Goal: Use online tool/utility: Utilize a website feature to perform a specific function

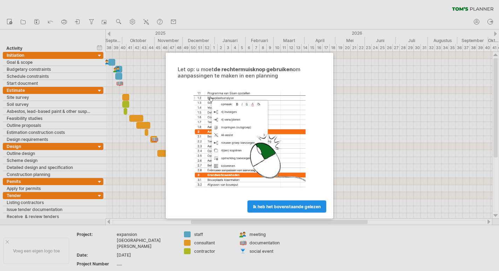
click at [278, 206] on span "ik heb het bovenstaande gelezen" at bounding box center [287, 206] width 68 height 5
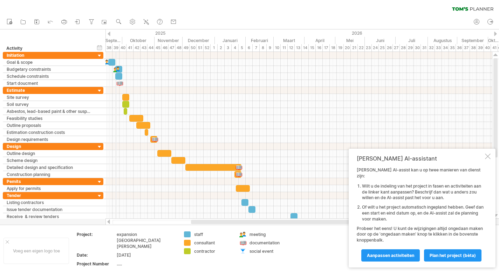
click at [116, 47] on div "39" at bounding box center [115, 47] width 7 height 7
click at [124, 34] on div "2025" at bounding box center [32, 32] width 366 height 7
click at [109, 36] on div "2025" at bounding box center [32, 32] width 366 height 7
click at [449, 255] on span "Plan het project (bèta)" at bounding box center [453, 255] width 46 height 5
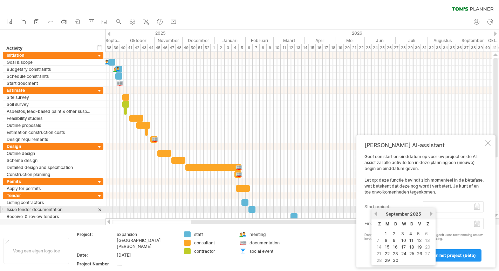
click at [435, 208] on body "vooruitgang(100%) Probeert verbinding te maken met [DOMAIN_NAME] Opnieuw verbon…" at bounding box center [249, 136] width 499 height 272
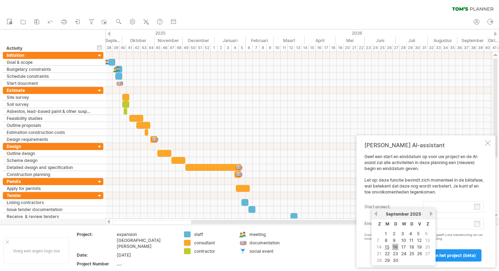
click at [395, 248] on link "16" at bounding box center [395, 247] width 6 height 7
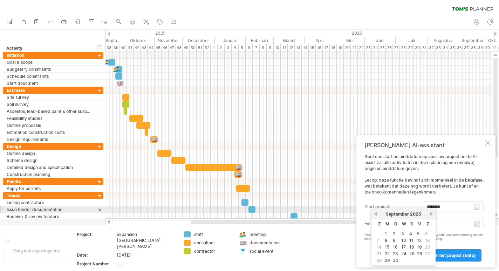
click at [479, 209] on input "********" at bounding box center [453, 206] width 61 height 11
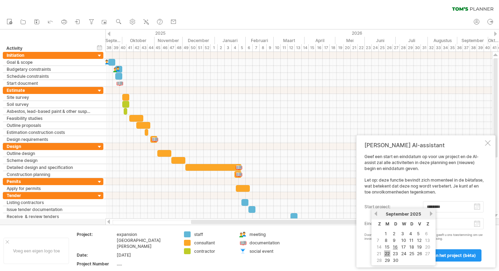
click at [387, 254] on link "22" at bounding box center [387, 253] width 6 height 7
type input "********"
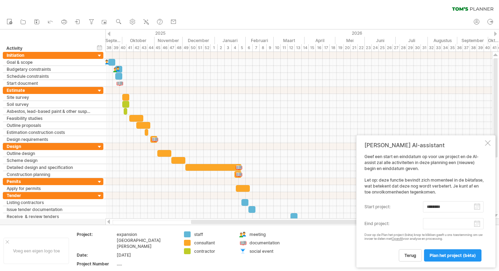
click at [478, 225] on body "vooruitgang(100%) Probeert verbinding te maken met [DOMAIN_NAME] Opnieuw verbon…" at bounding box center [249, 136] width 499 height 272
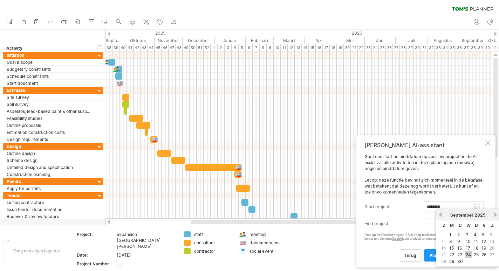
click at [468, 256] on link "24" at bounding box center [468, 254] width 7 height 7
type input "********"
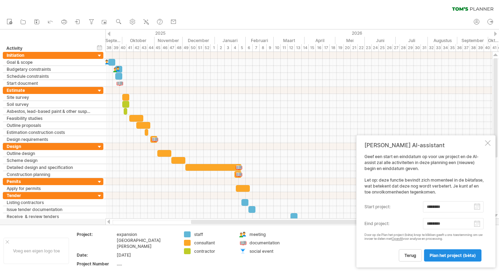
click at [445, 258] on link "Plan het project (bèta)" at bounding box center [452, 255] width 57 height 12
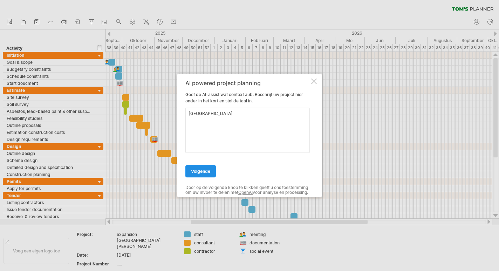
type textarea "[GEOGRAPHIC_DATA]"
click at [201, 170] on span "volgende" at bounding box center [200, 171] width 19 height 5
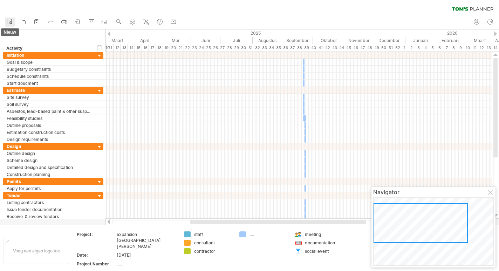
click at [8, 22] on icon at bounding box center [9, 21] width 7 height 7
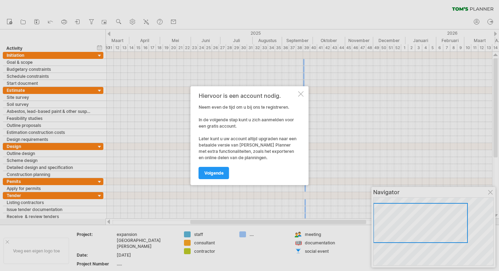
click at [300, 91] on div at bounding box center [301, 94] width 6 height 6
